Goal: Information Seeking & Learning: Find specific page/section

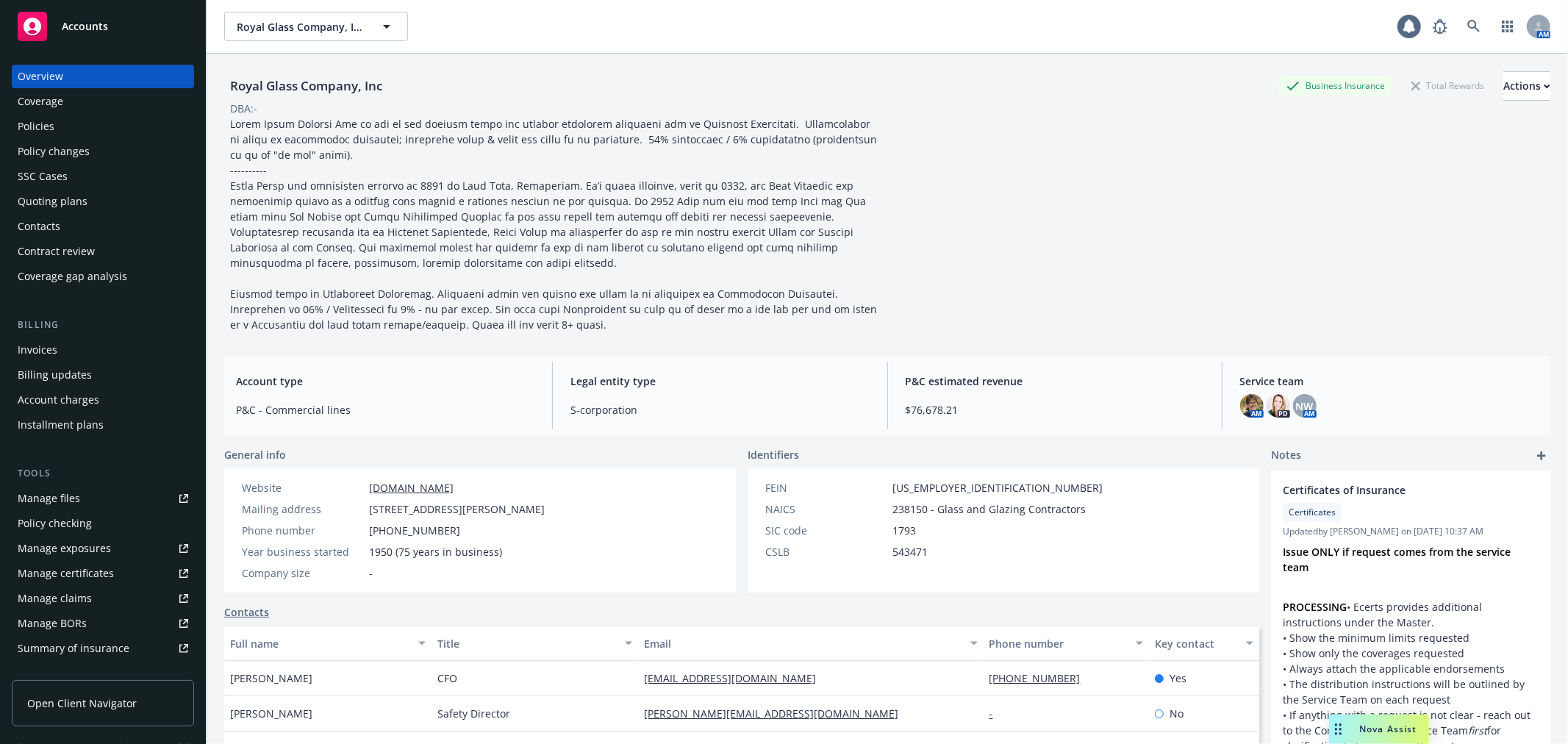
click at [72, 115] on div "Policies" at bounding box center [102, 127] width 171 height 24
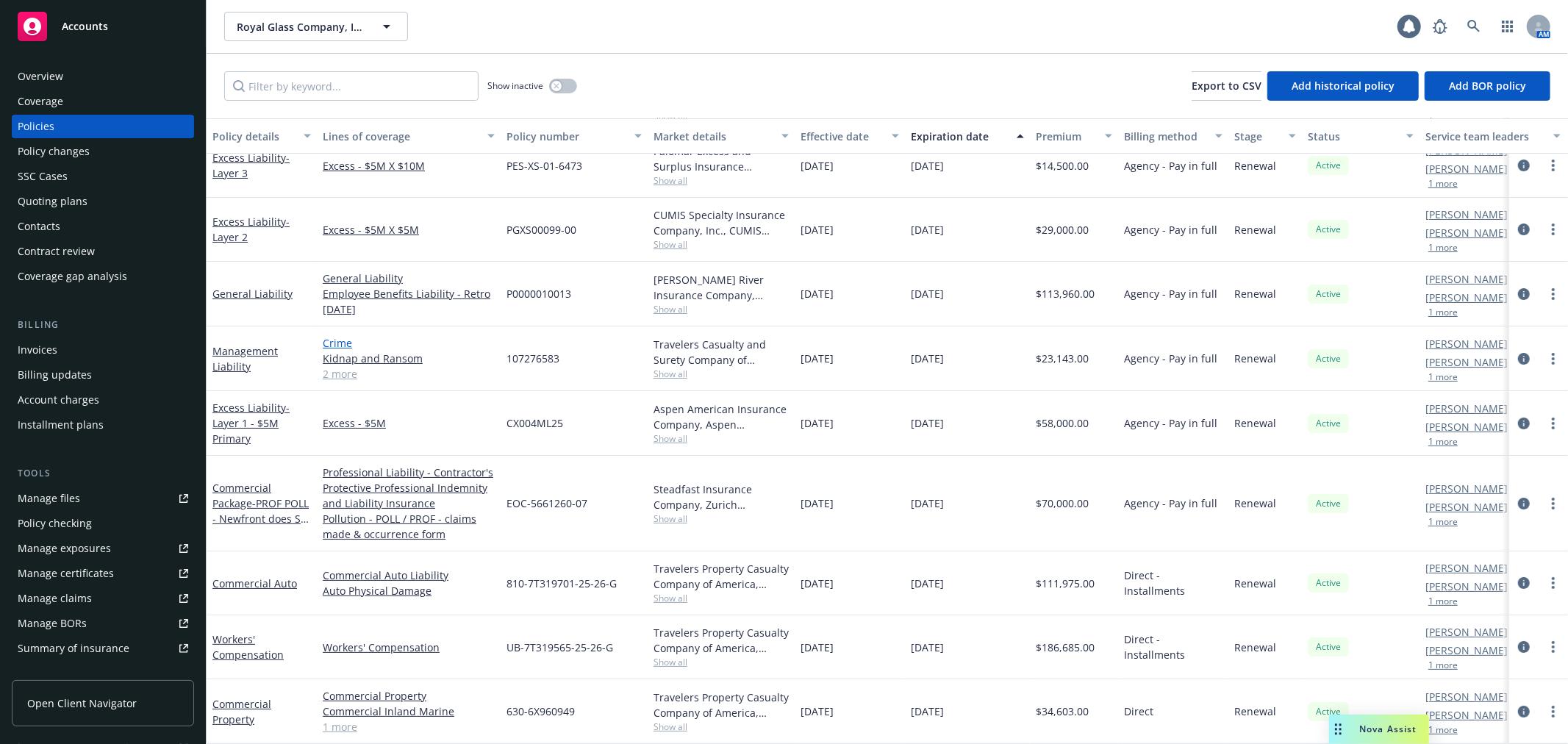
scroll to position [96, 0]
click at [251, 287] on link "General Liability" at bounding box center [253, 293] width 80 height 14
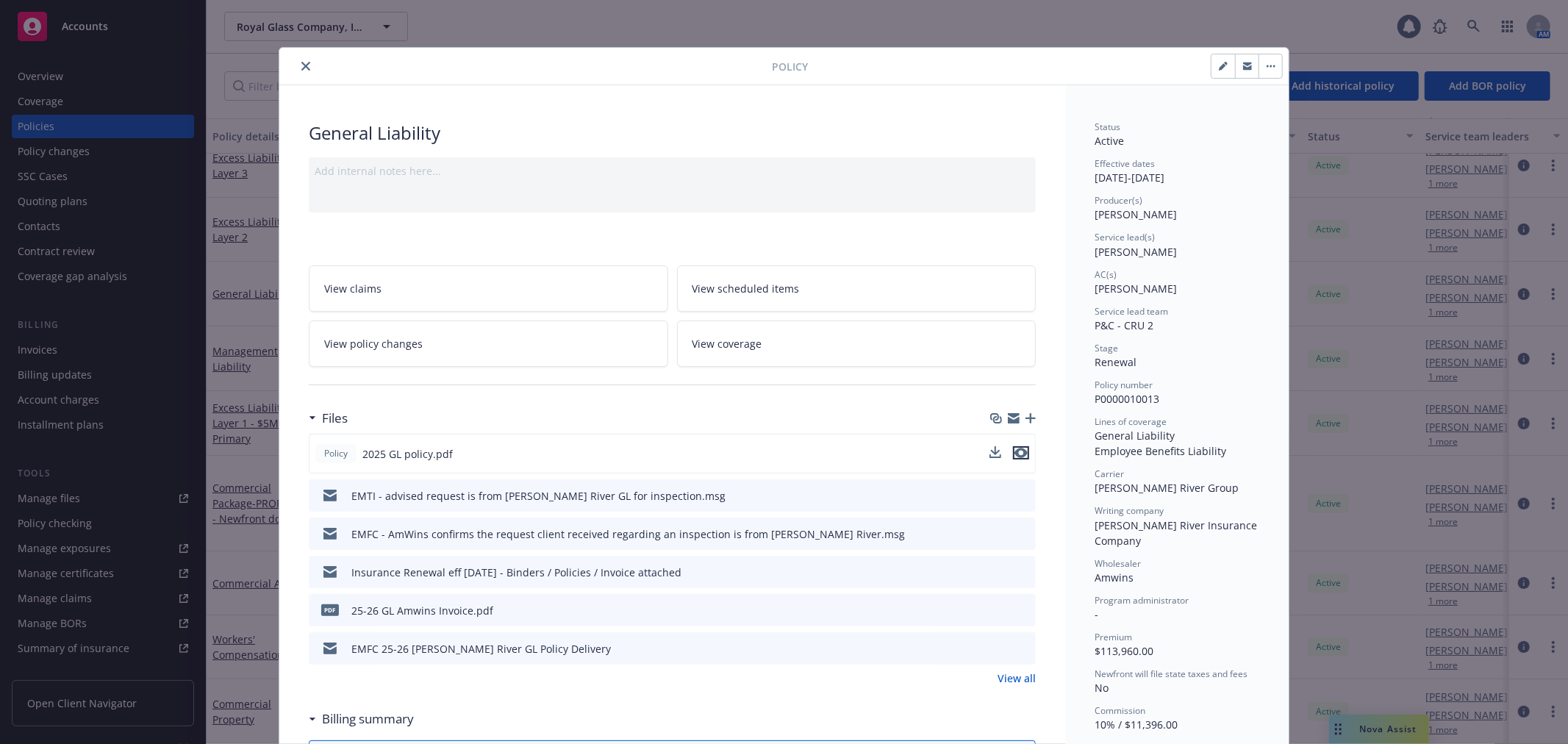
click at [1018, 454] on icon "preview file" at bounding box center [1021, 452] width 13 height 10
drag, startPoint x: 303, startPoint y: 68, endPoint x: 297, endPoint y: 85, distance: 18.0
click at [303, 68] on icon "close" at bounding box center [306, 67] width 9 height 9
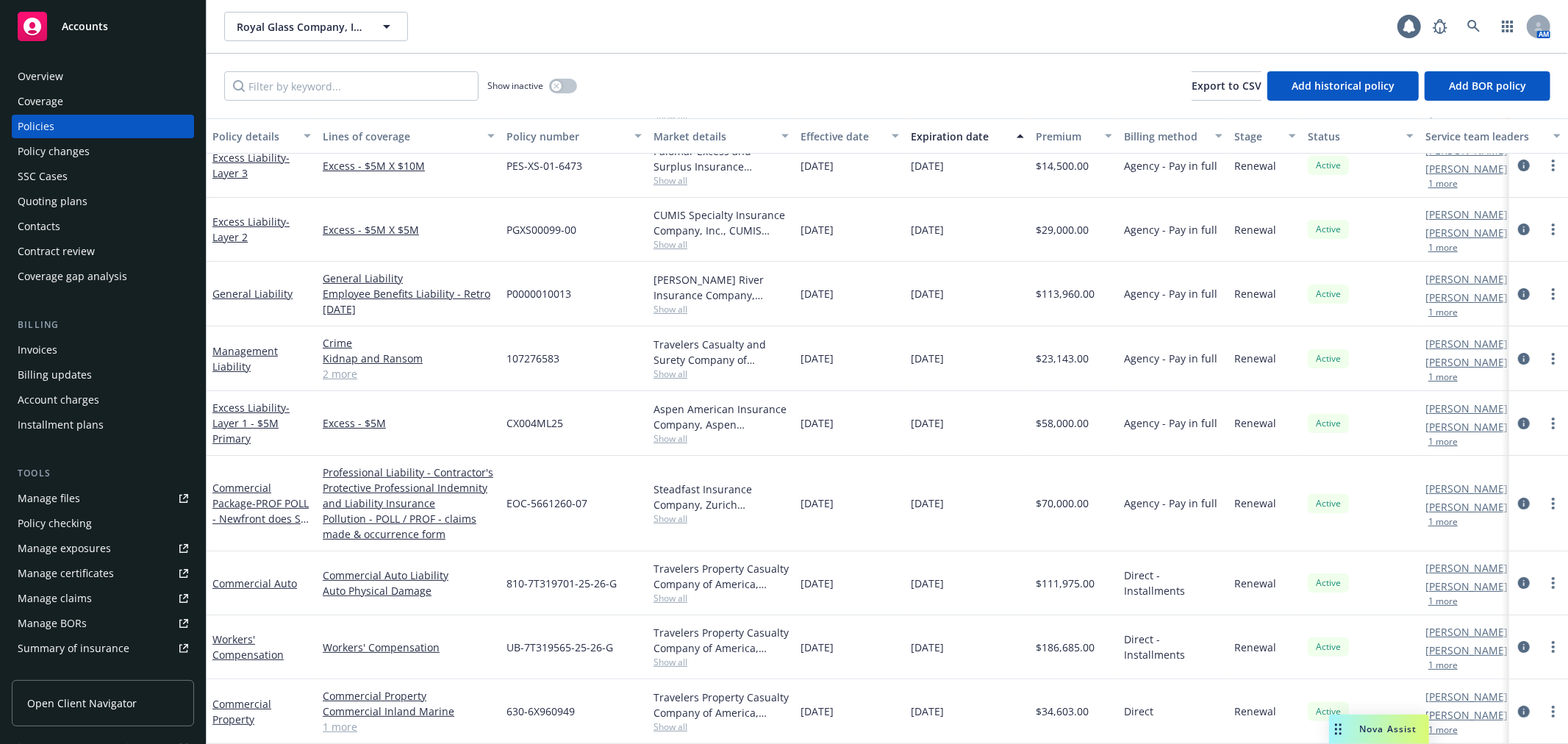
click at [122, 500] on link "Manage files" at bounding box center [103, 499] width 183 height 24
click at [1478, 25] on icon at bounding box center [1474, 27] width 13 height 13
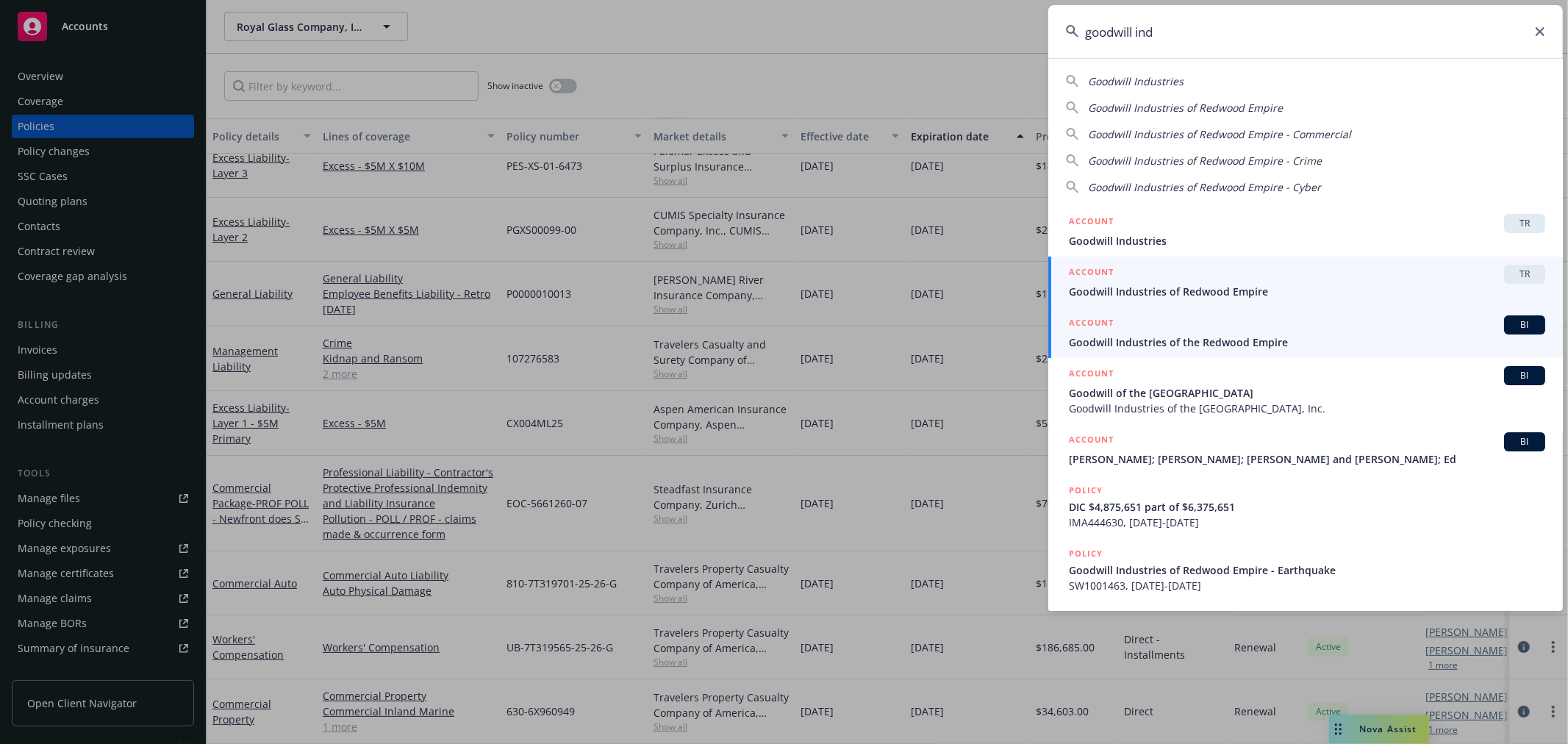
type input "goodwill ind"
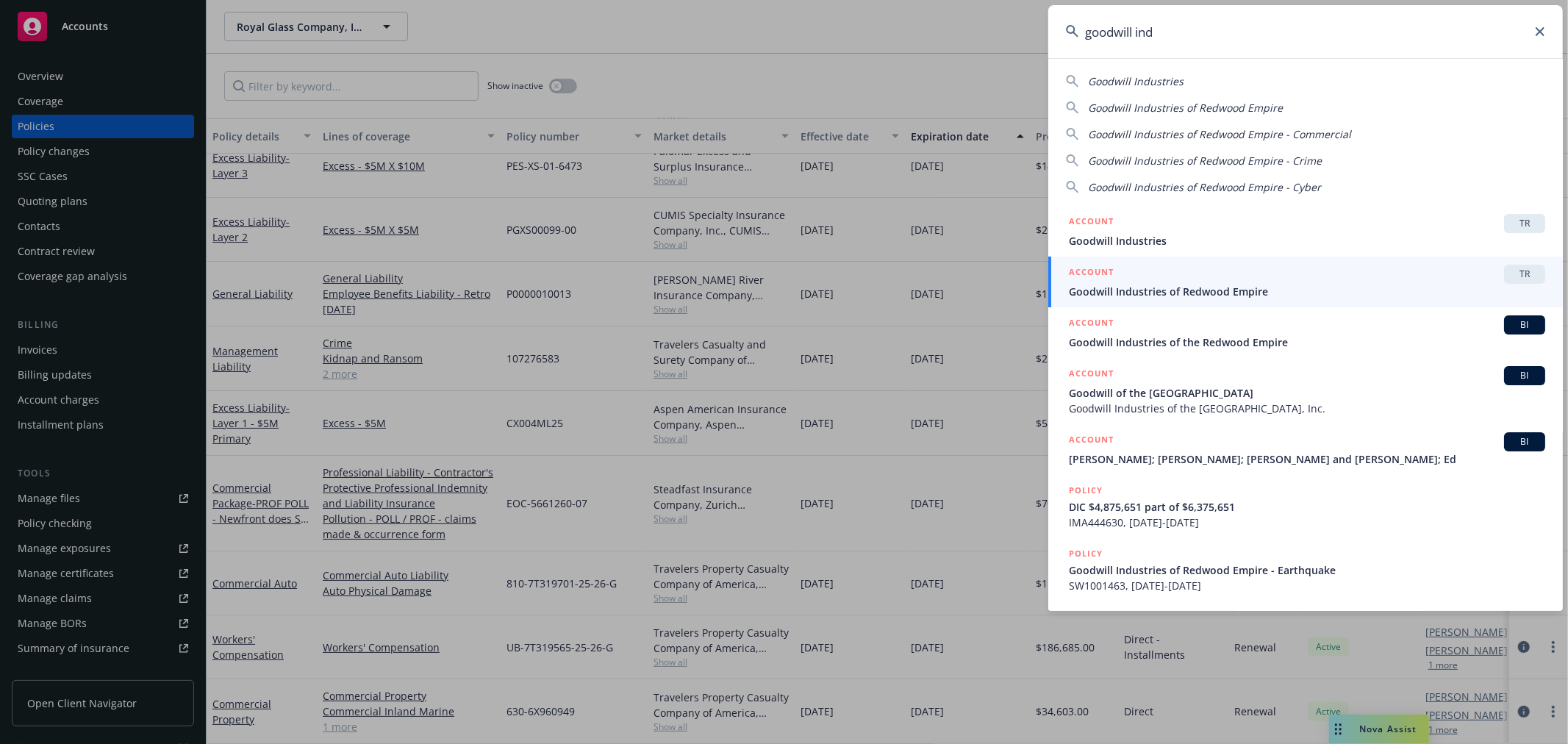
drag, startPoint x: 1212, startPoint y: 335, endPoint x: 1207, endPoint y: 327, distance: 9.4
click at [1212, 335] on span "Goodwill Industries of the Redwood Empire" at bounding box center [1307, 342] width 476 height 16
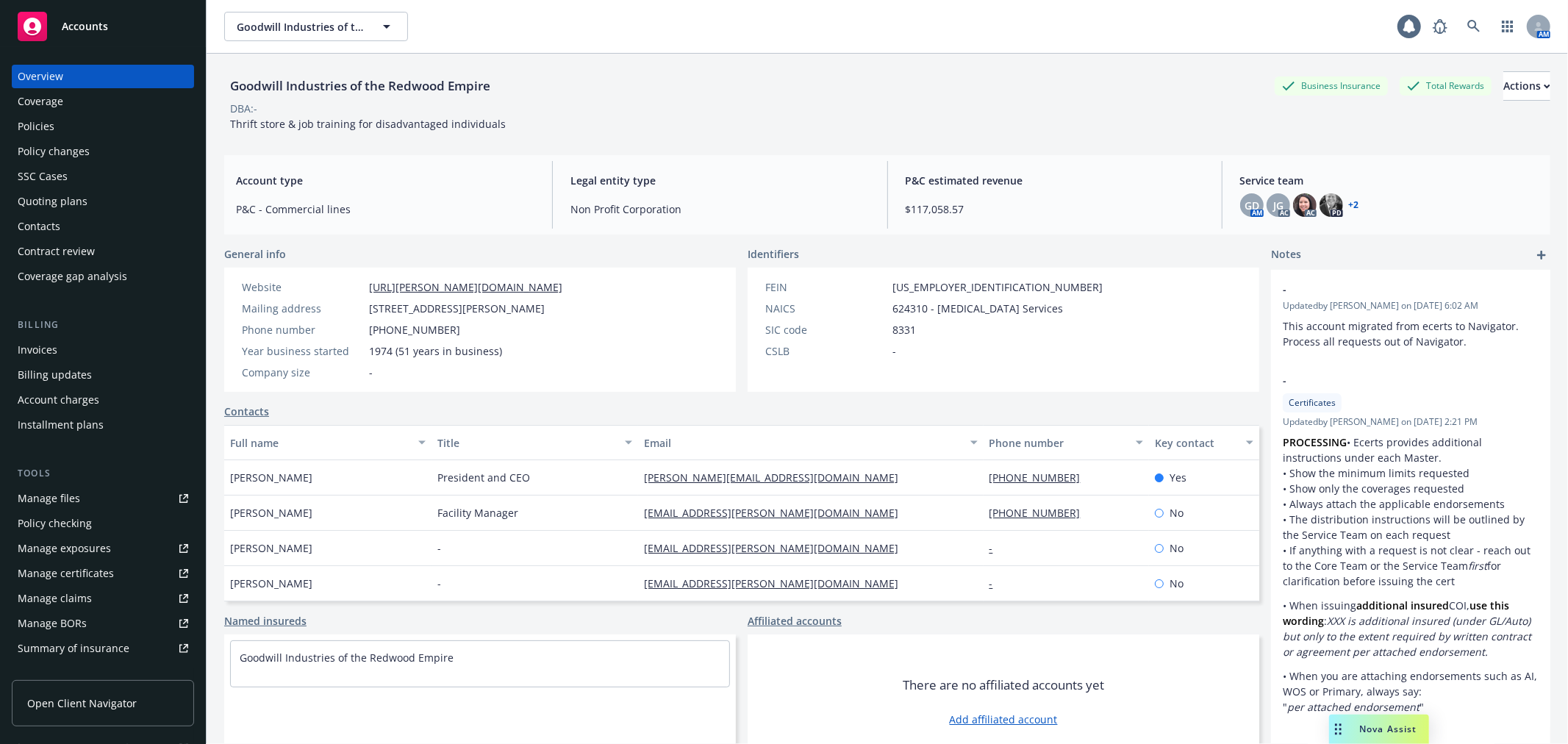
click at [52, 123] on div "Policies" at bounding box center [36, 127] width 37 height 24
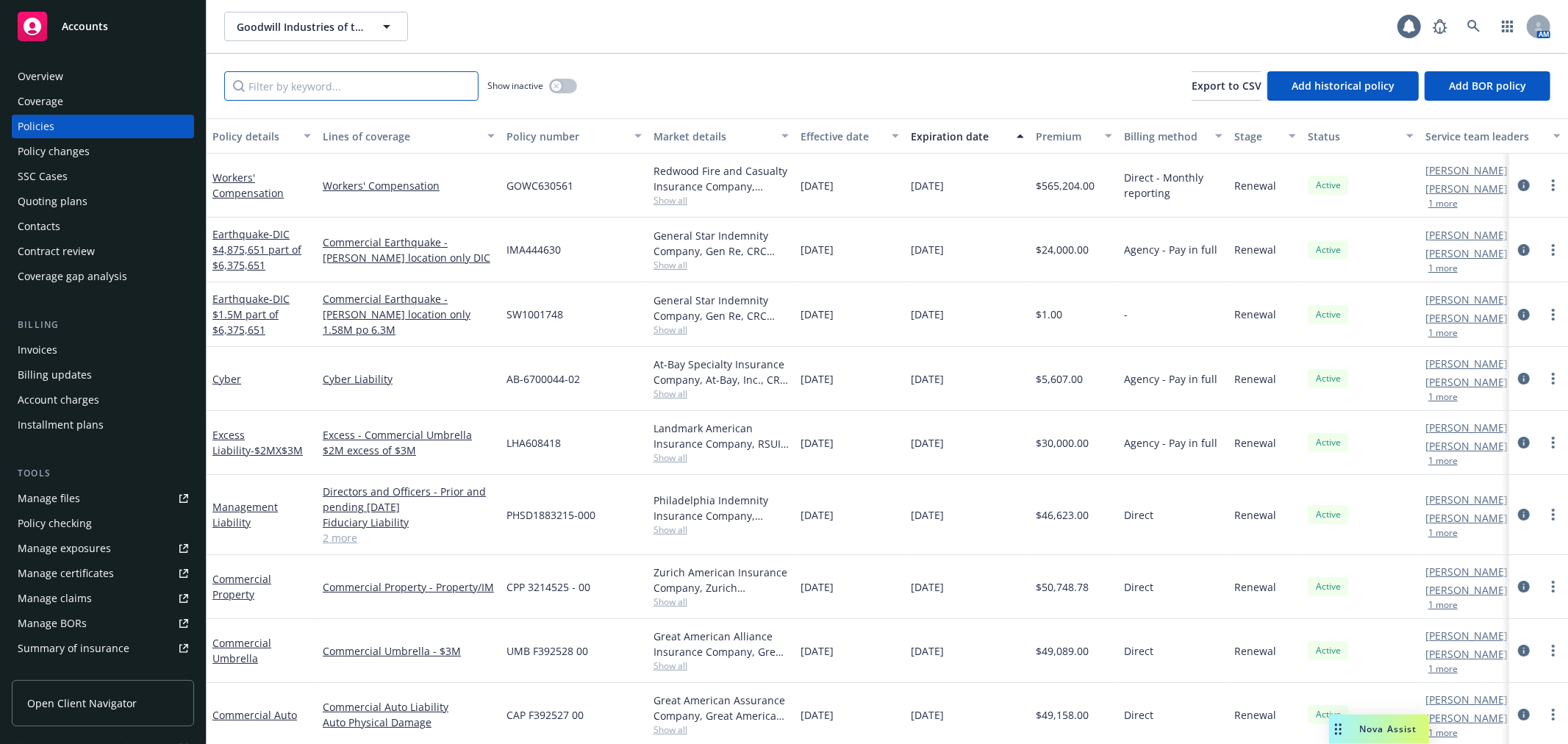
click at [366, 83] on input "Filter by keyword..." at bounding box center [351, 86] width 254 height 29
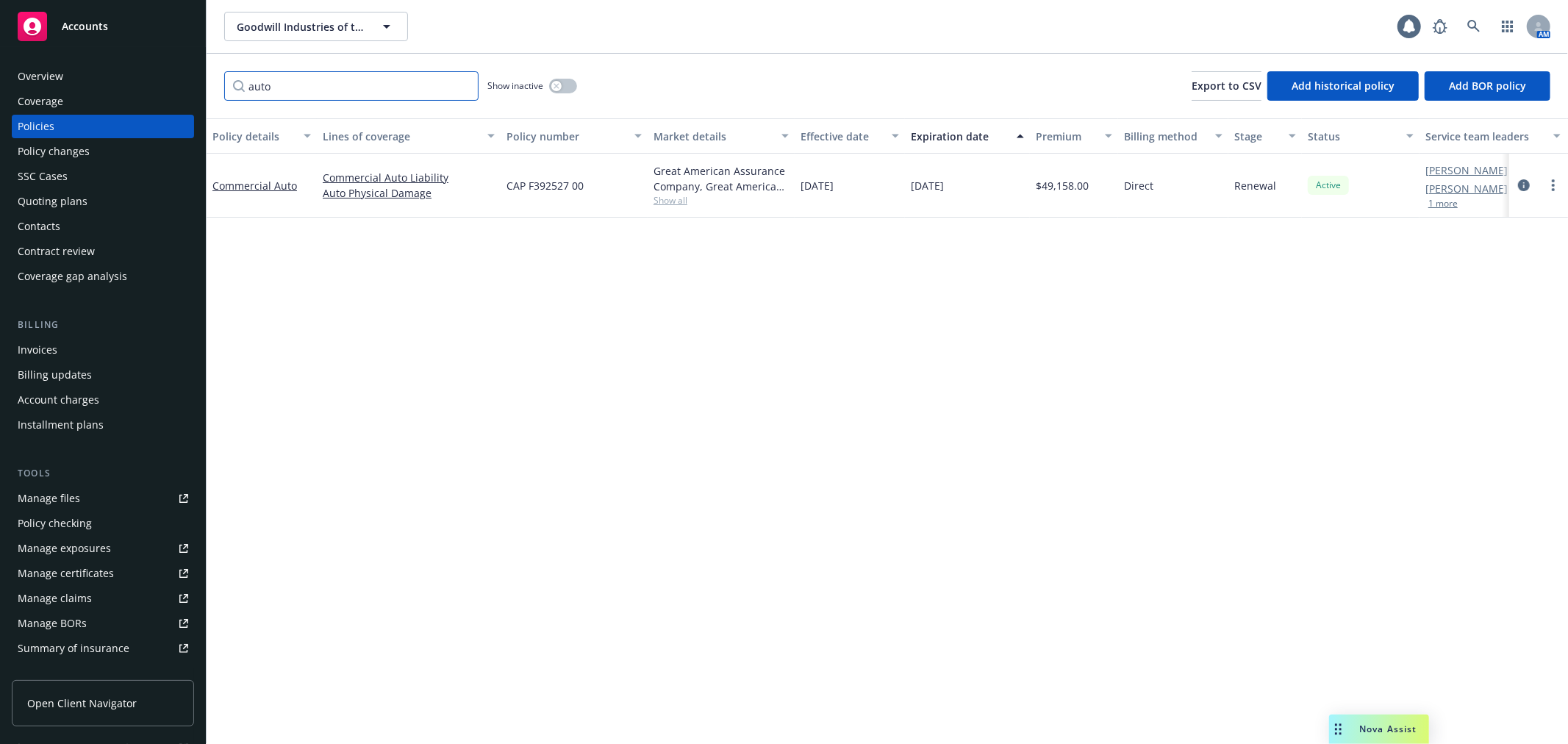
type input "auto"
click at [560, 85] on div "button" at bounding box center [556, 86] width 10 height 10
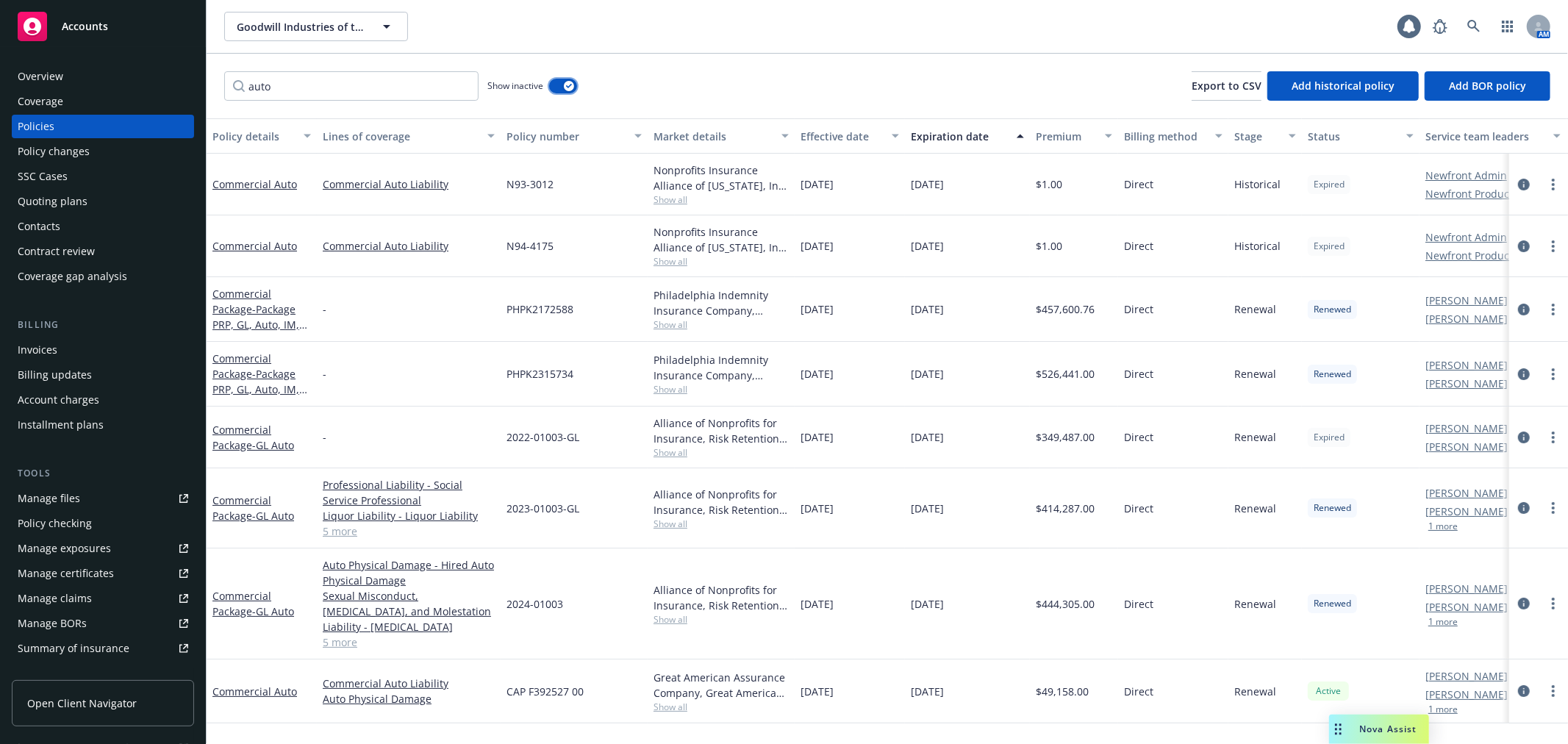
click at [569, 86] on icon "button" at bounding box center [569, 86] width 5 height 5
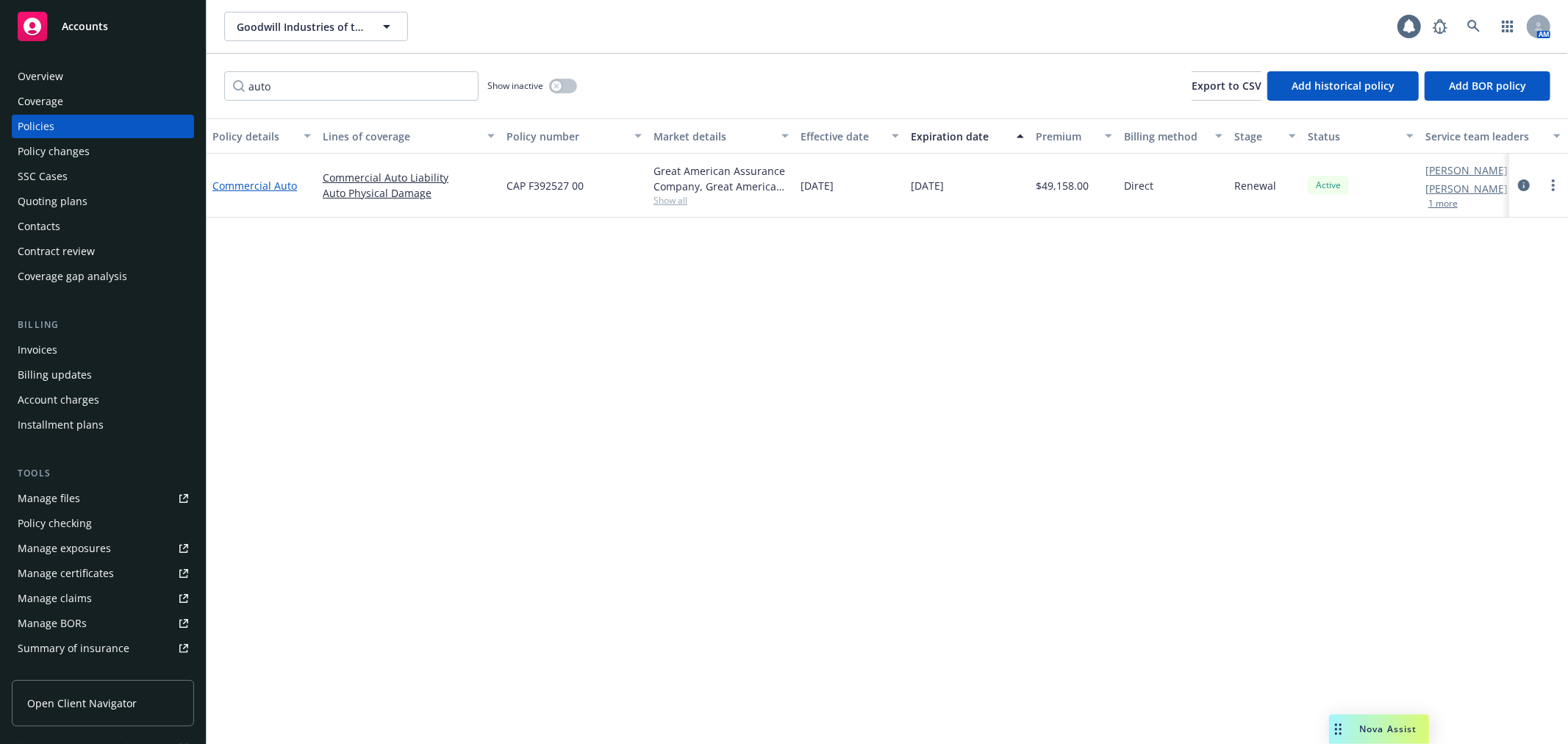
click at [280, 179] on link "Commercial Auto" at bounding box center [255, 186] width 85 height 14
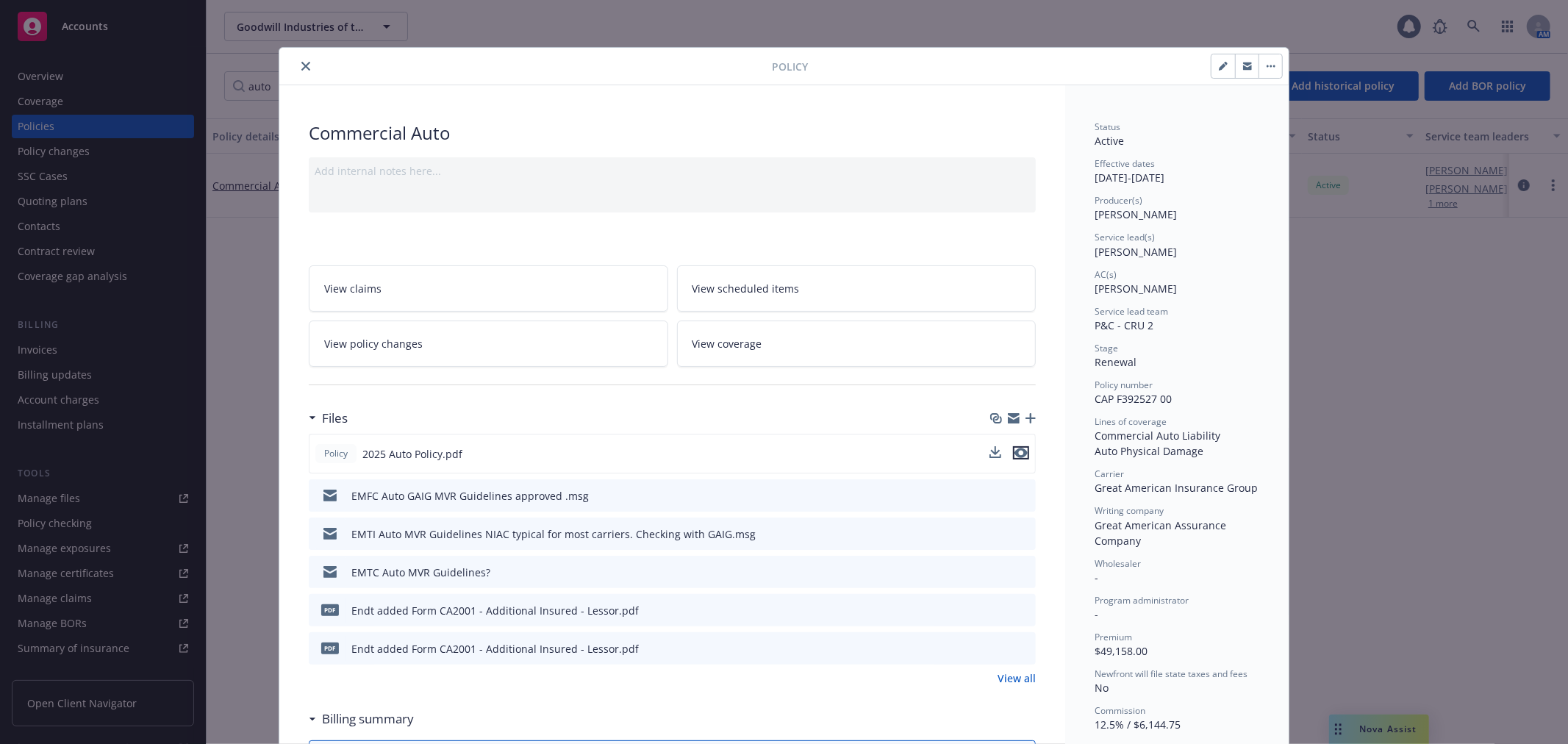
click at [1015, 450] on icon "preview file" at bounding box center [1021, 452] width 13 height 10
